Goal: Browse casually

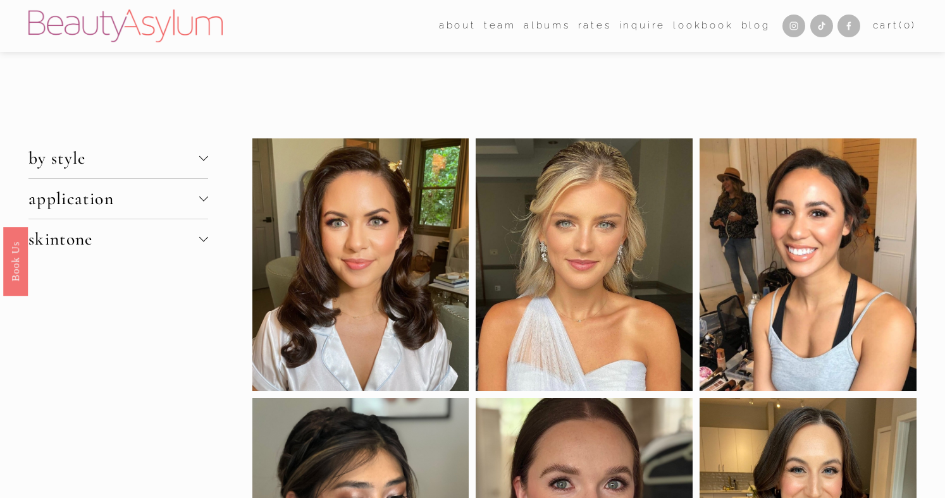
click at [588, 241] on div at bounding box center [584, 266] width 217 height 254
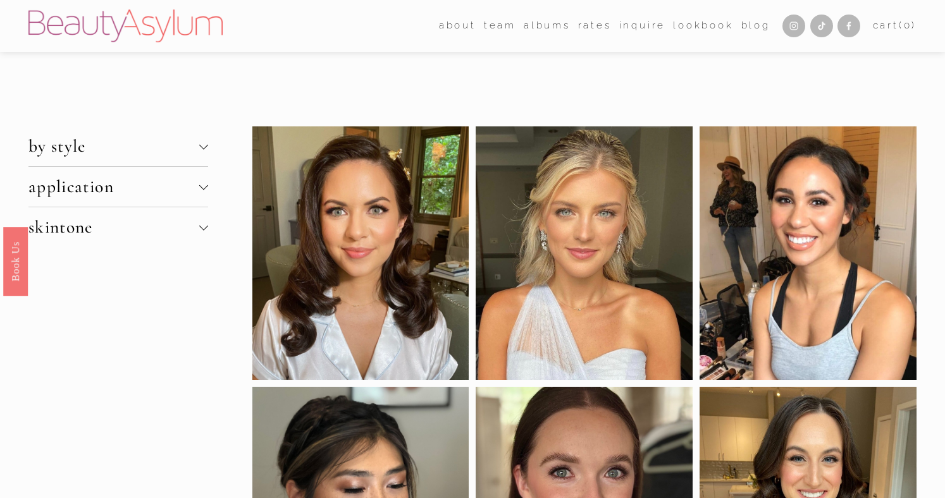
click at [561, 252] on div at bounding box center [584, 253] width 217 height 254
click at [560, 256] on div at bounding box center [584, 253] width 217 height 254
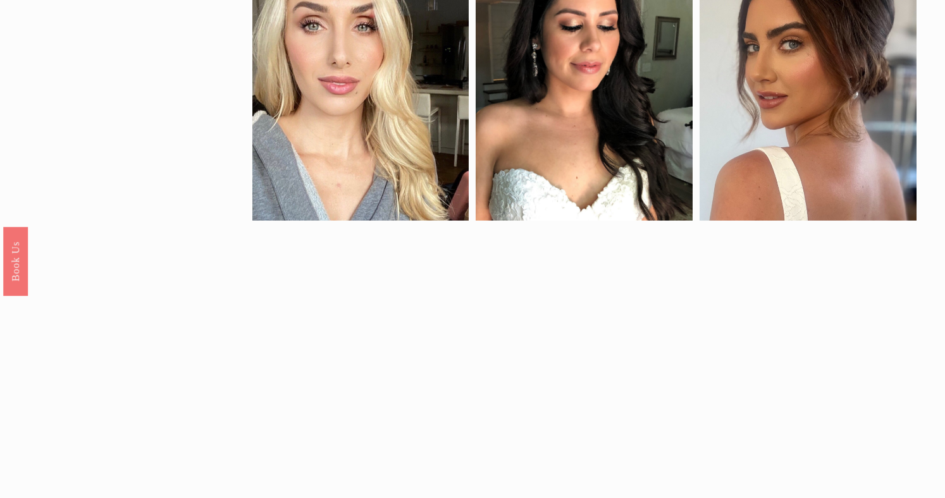
scroll to position [834, 0]
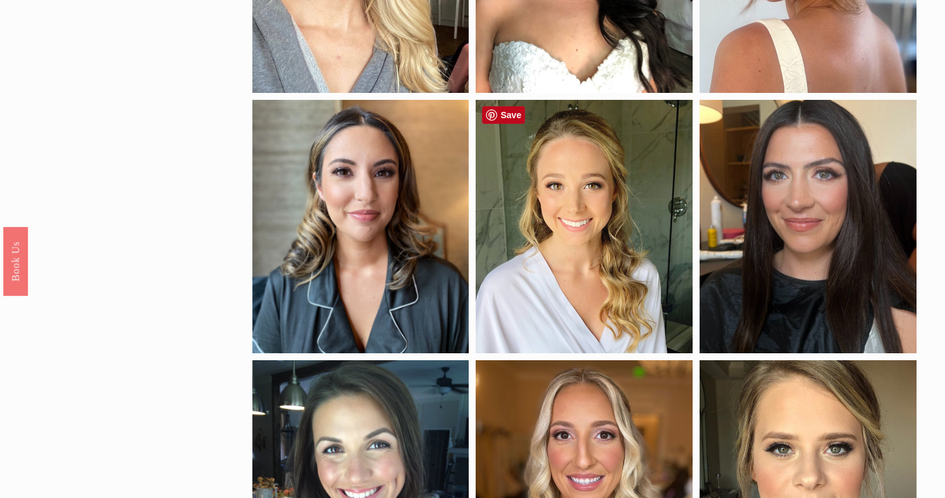
click at [519, 205] on div at bounding box center [584, 227] width 217 height 254
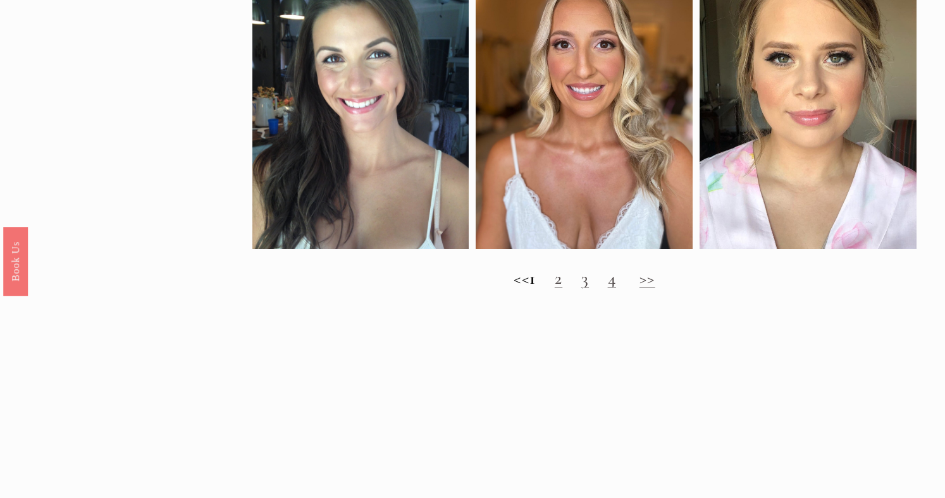
scroll to position [1181, 0]
